Goal: Task Accomplishment & Management: Manage account settings

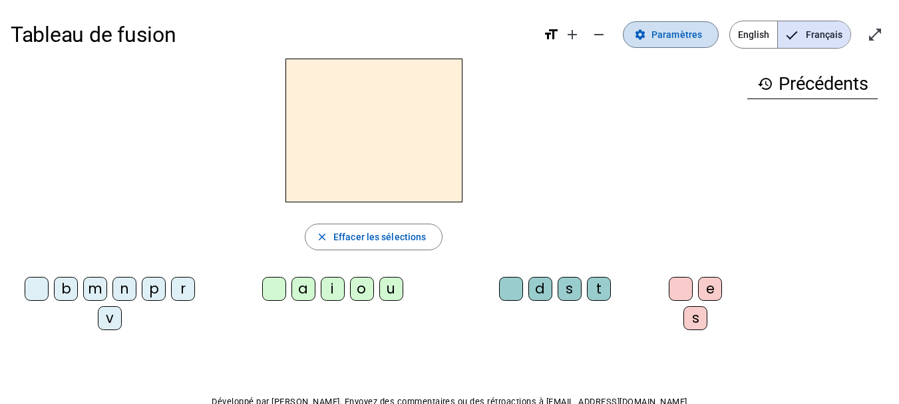
click at [685, 39] on span "Paramètres" at bounding box center [676, 35] width 51 height 16
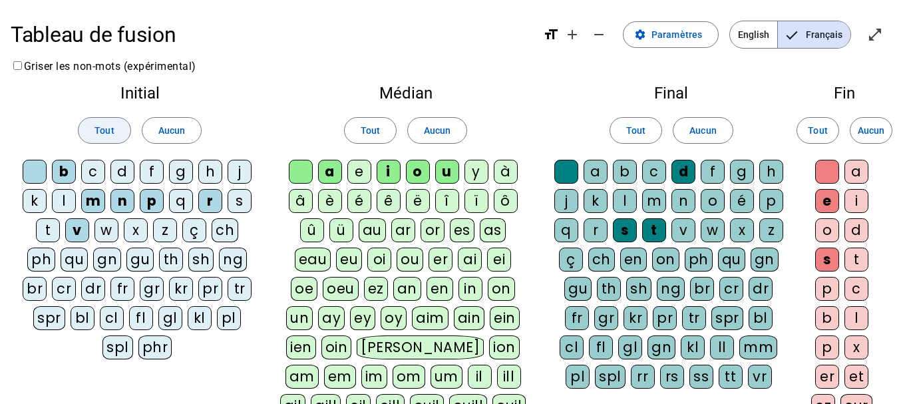
click at [116, 127] on span at bounding box center [104, 130] width 51 height 32
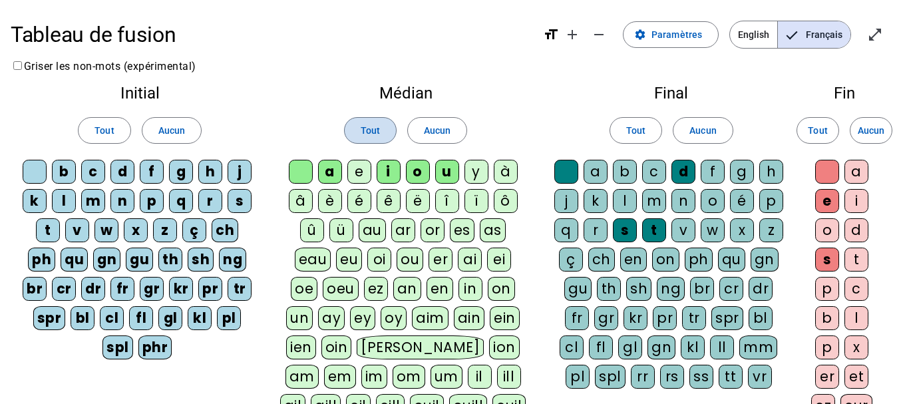
click at [379, 125] on span "Tout" at bounding box center [370, 130] width 19 height 16
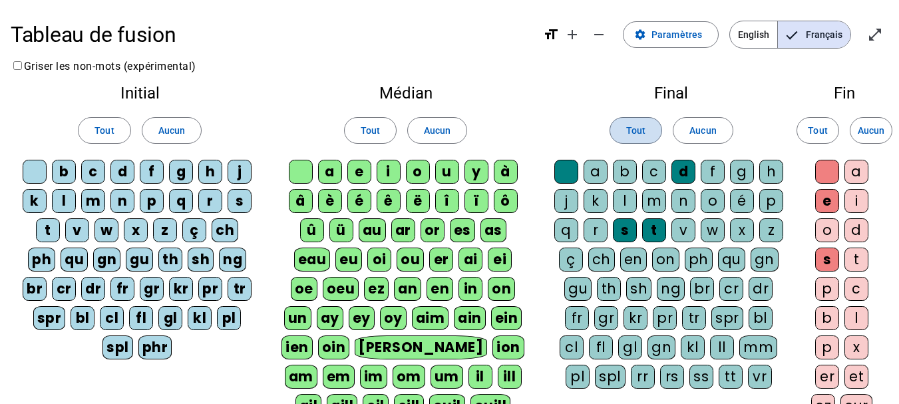
click at [639, 127] on span "Tout" at bounding box center [635, 130] width 19 height 16
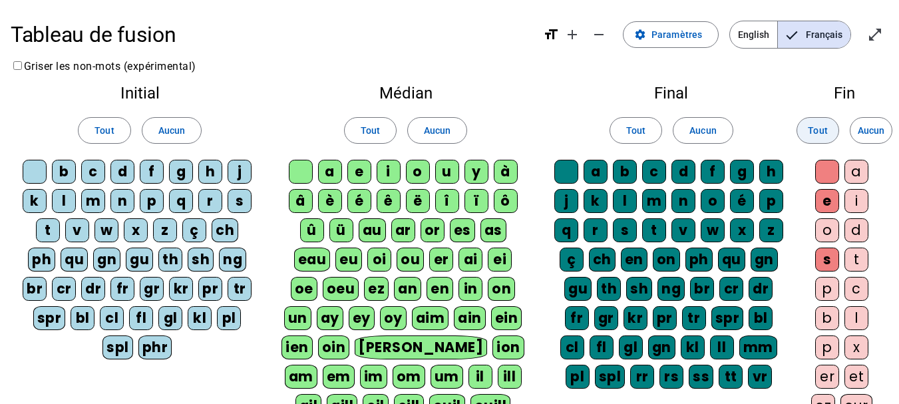
click at [825, 128] on span "Tout" at bounding box center [817, 130] width 19 height 16
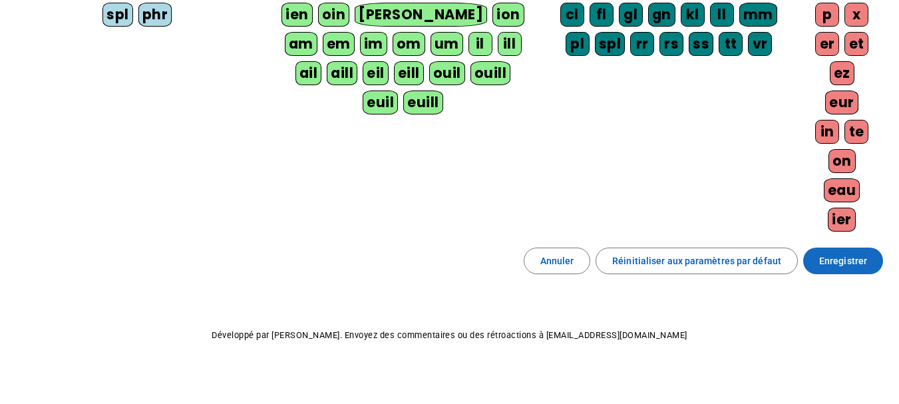
click at [866, 257] on span "Enregistrer" at bounding box center [843, 261] width 48 height 16
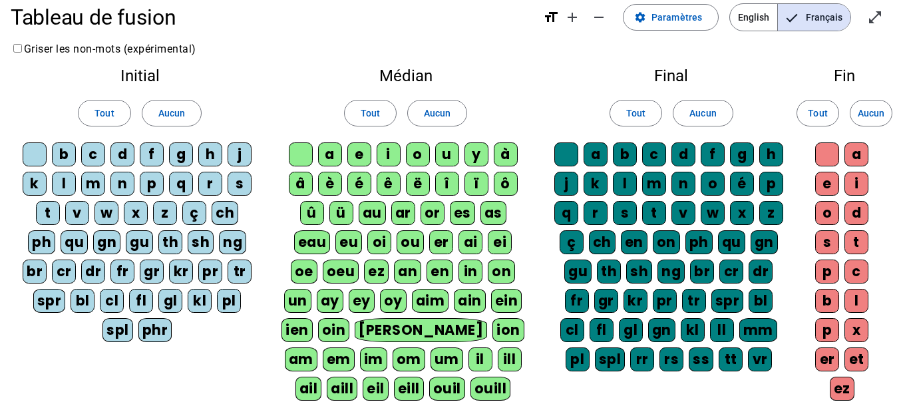
scroll to position [11, 0]
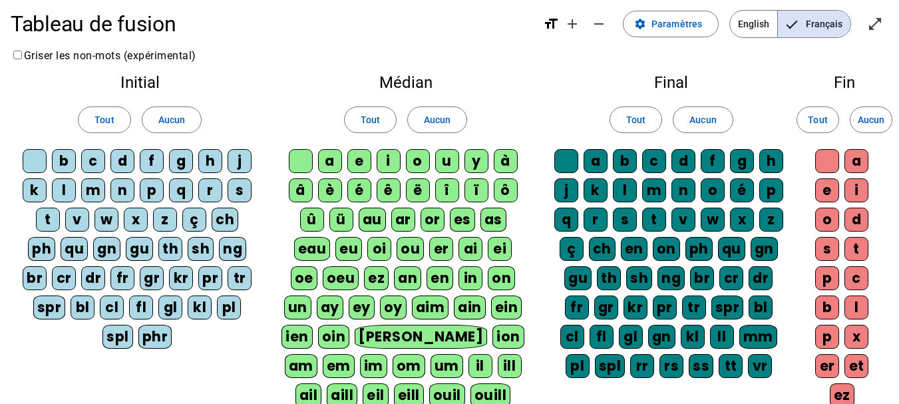
click at [311, 59] on div "Tableau de fusion format_size add remove settings Paramètres English Français o…" at bounding box center [449, 362] width 899 height 747
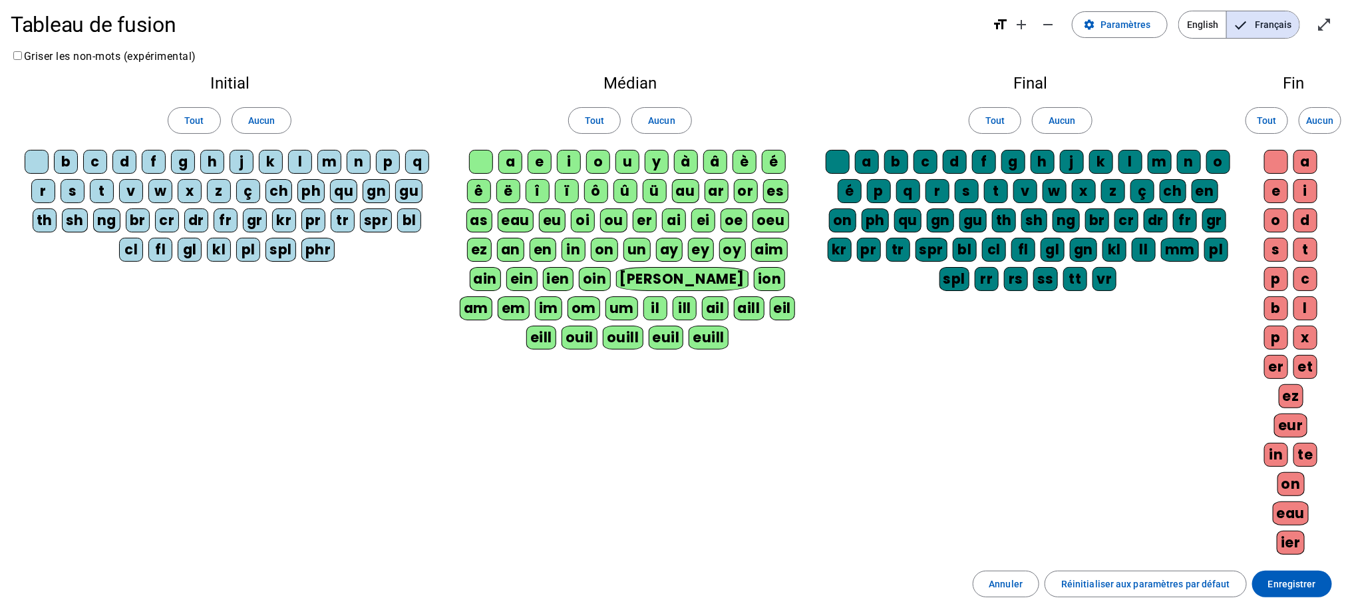
scroll to position [18, 0]
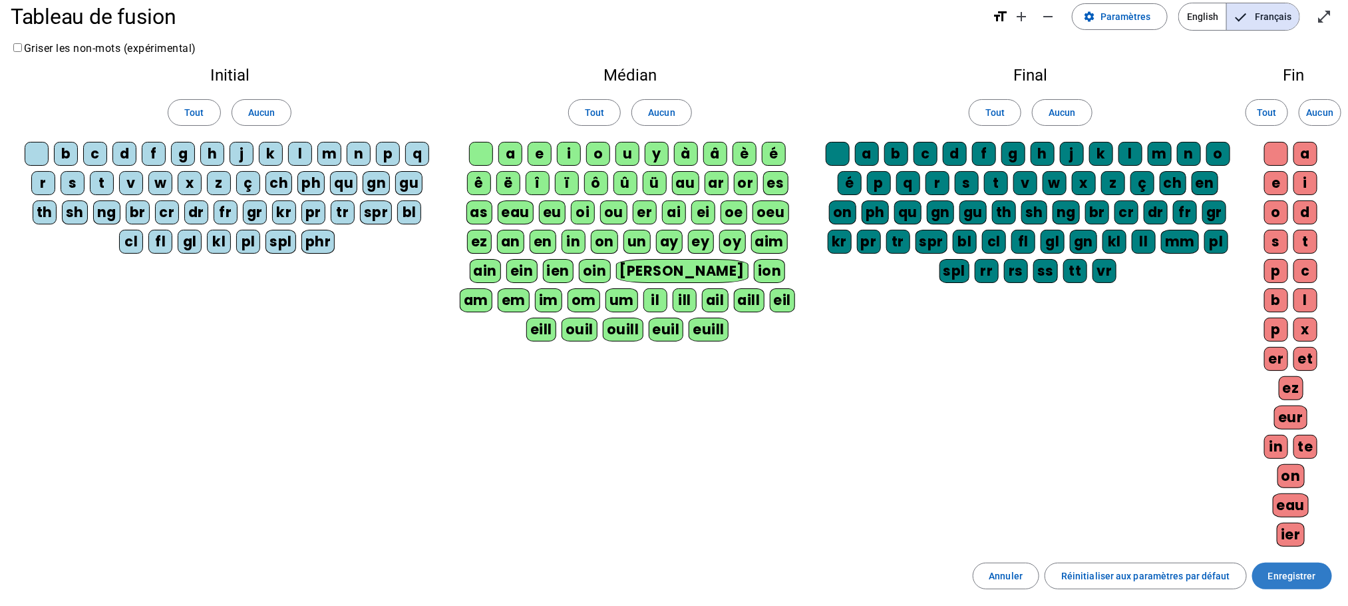
click at [908, 403] on span "Enregistrer" at bounding box center [1292, 576] width 48 height 16
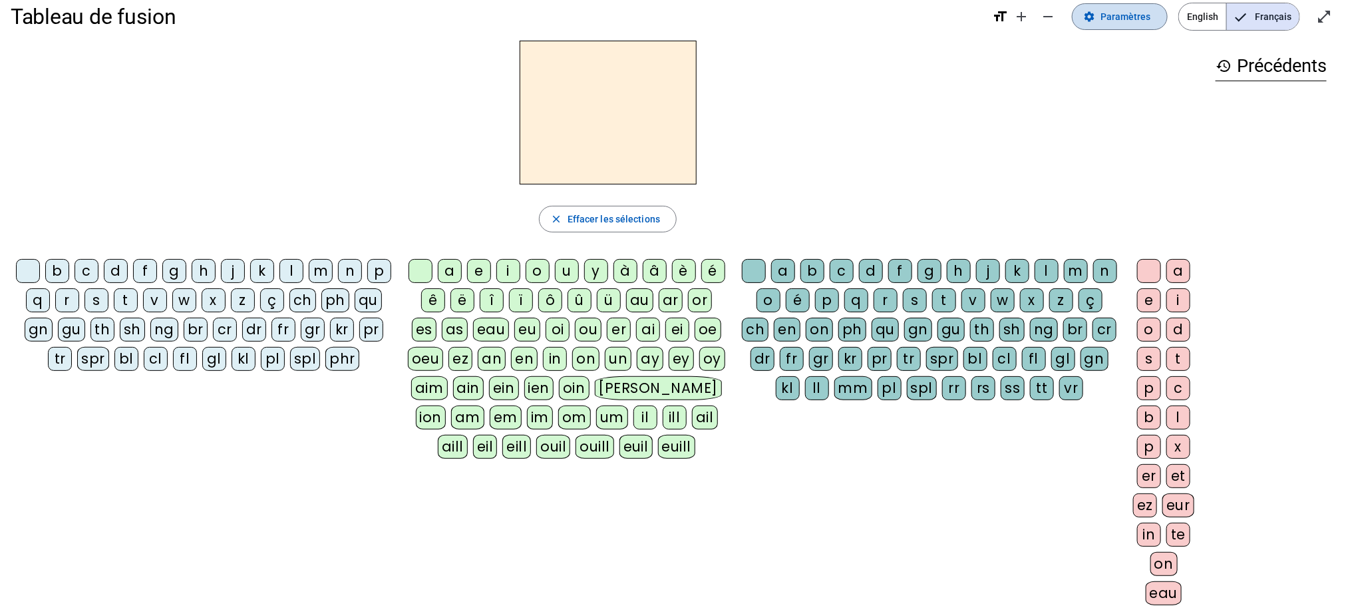
click at [908, 18] on span "Paramètres" at bounding box center [1126, 17] width 51 height 16
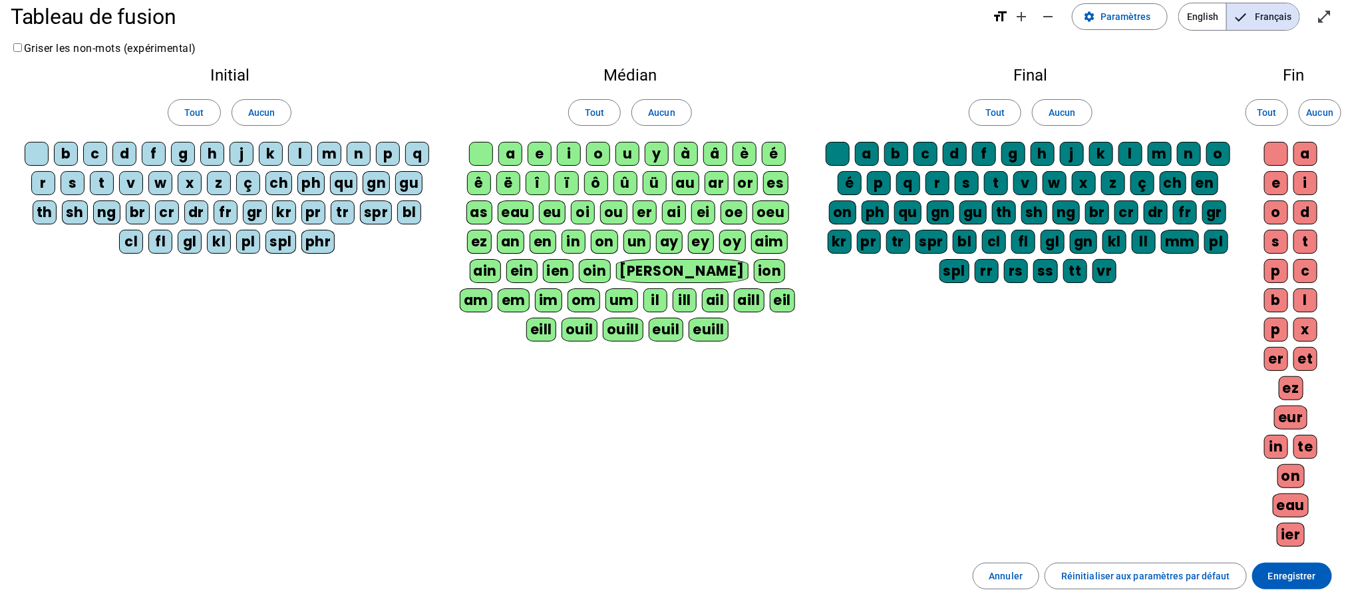
click at [45, 150] on div at bounding box center [37, 154] width 24 height 24
click at [469, 156] on div at bounding box center [481, 154] width 24 height 24
click at [850, 160] on div at bounding box center [838, 154] width 24 height 24
click at [908, 156] on div at bounding box center [1276, 154] width 24 height 24
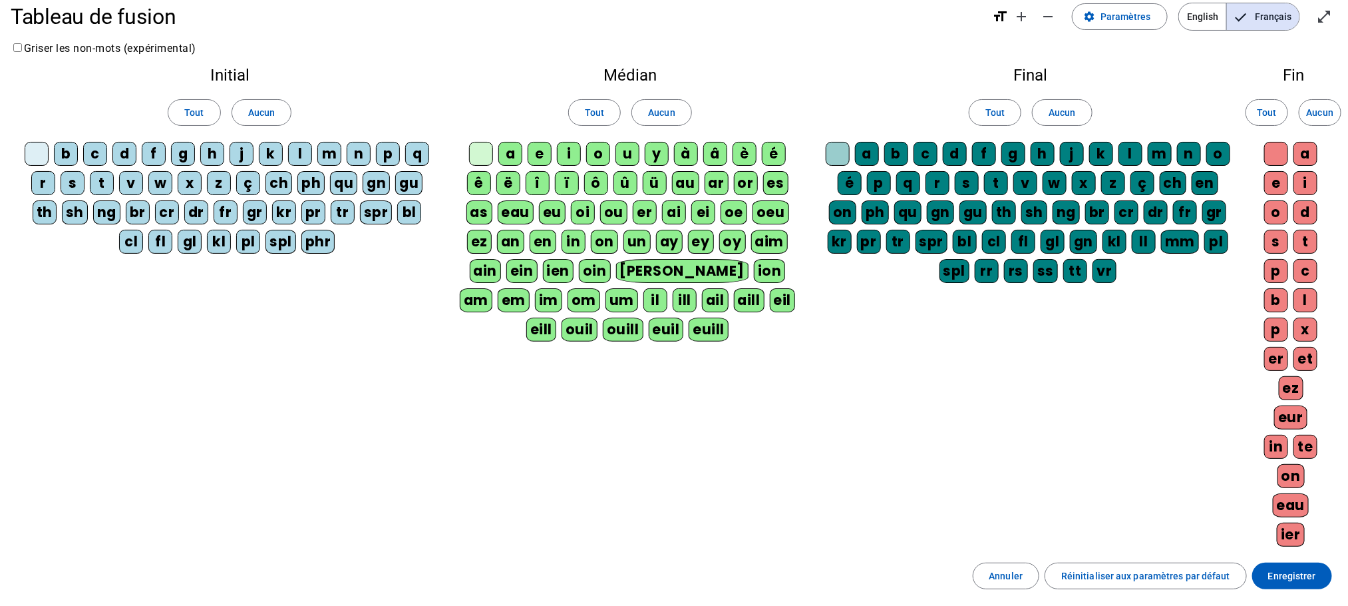
click at [845, 154] on div at bounding box center [838, 154] width 24 height 24
click at [479, 156] on div at bounding box center [481, 154] width 24 height 24
click at [43, 154] on div at bounding box center [37, 154] width 24 height 24
